Goal: Task Accomplishment & Management: Manage account settings

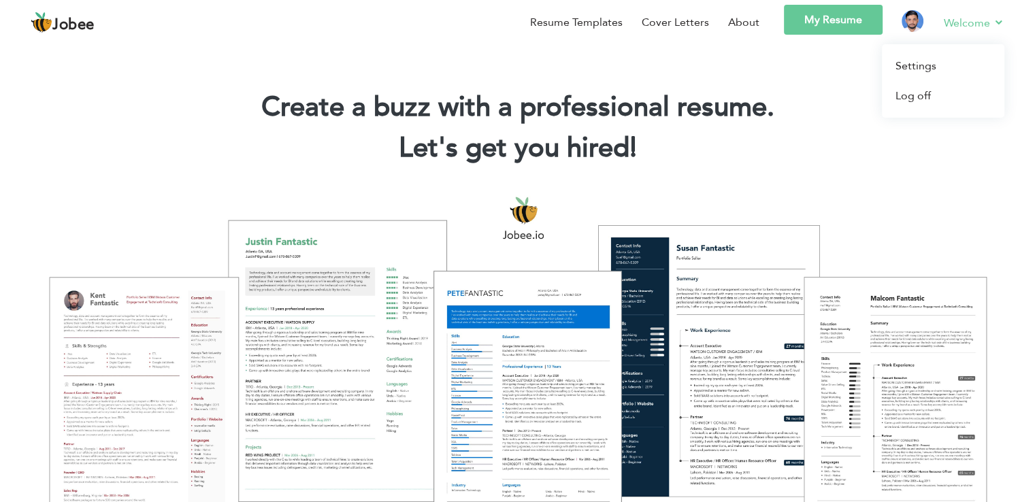
click at [964, 17] on link "Welcome" at bounding box center [974, 22] width 61 height 17
click at [926, 94] on link "Log off" at bounding box center [943, 96] width 123 height 30
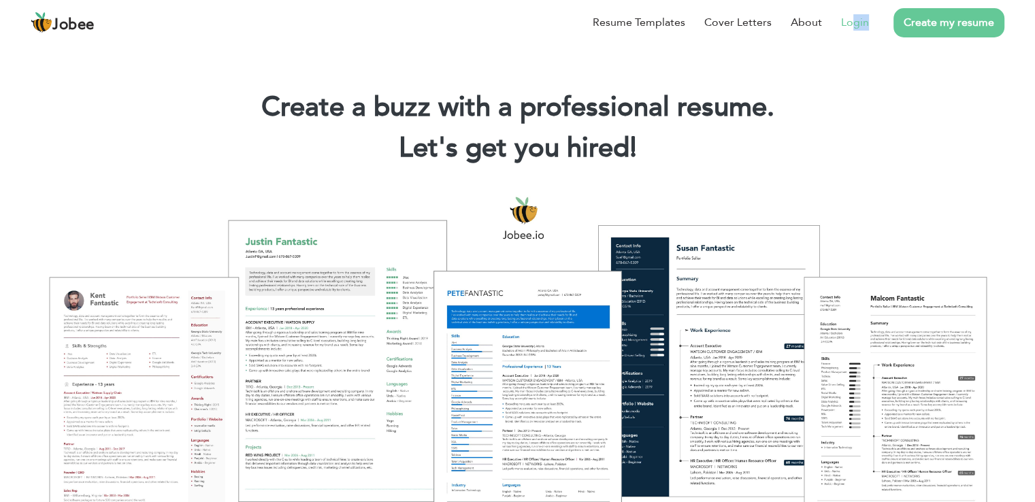
drag, startPoint x: 871, startPoint y: 29, endPoint x: 850, endPoint y: 18, distance: 24.7
click at [850, 18] on ul "Resume Templates Cover Letters About Login Create my resume" at bounding box center [789, 22] width 431 height 35
click at [850, 18] on link "Login" at bounding box center [855, 22] width 28 height 16
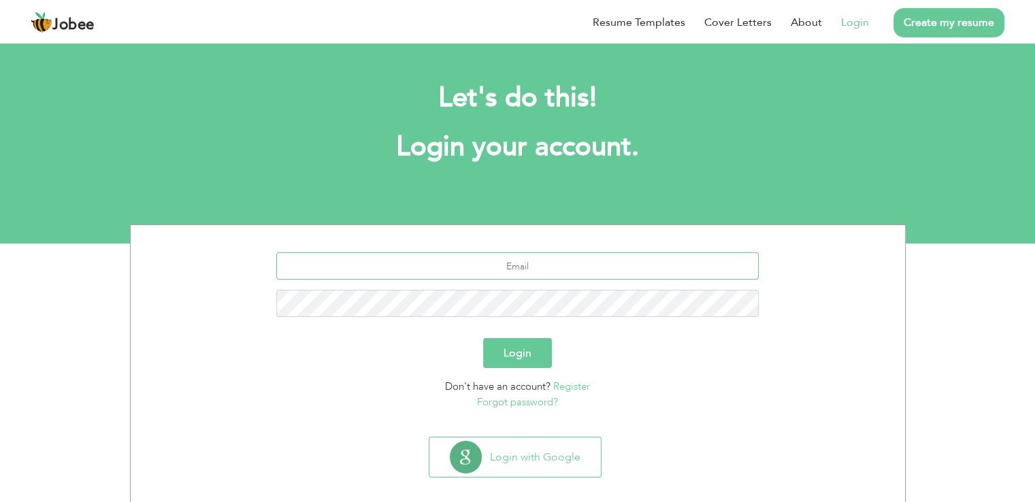
click at [490, 267] on input "text" at bounding box center [517, 266] width 483 height 27
type input "mnomankhanmeo@gmail.com"
click at [526, 357] on button "Login" at bounding box center [517, 353] width 69 height 30
